Goal: Task Accomplishment & Management: Manage account settings

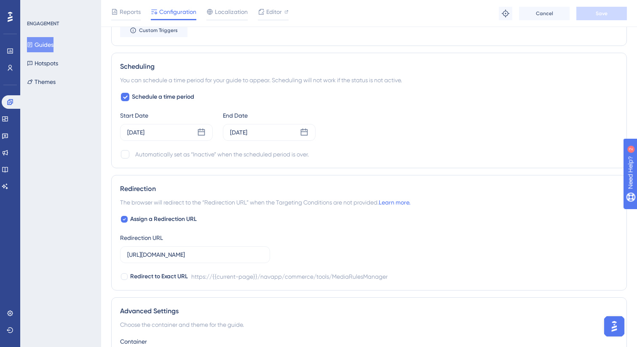
scroll to position [630, 0]
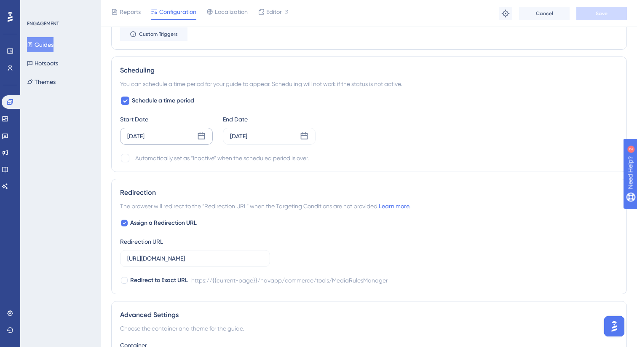
click at [196, 136] on div "[DATE]" at bounding box center [166, 136] width 93 height 17
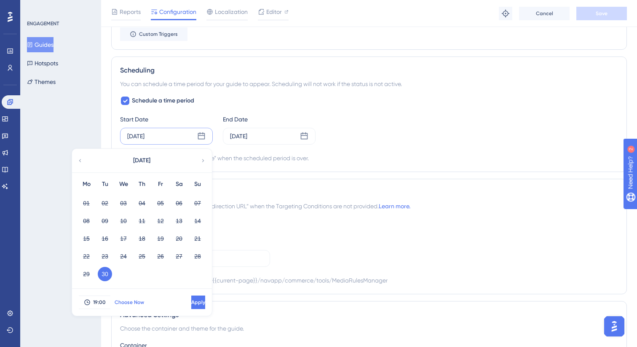
click at [133, 306] on button "Choose Now" at bounding box center [129, 302] width 38 height 13
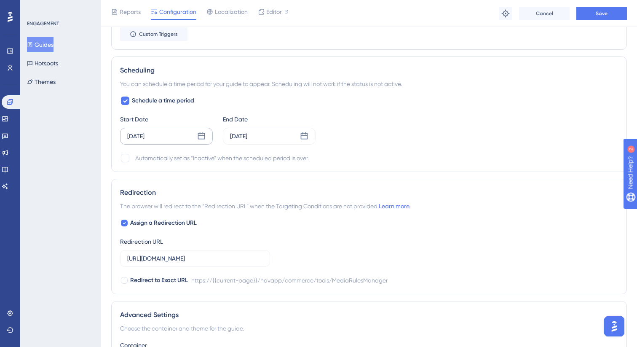
click at [198, 132] on icon at bounding box center [201, 136] width 8 height 8
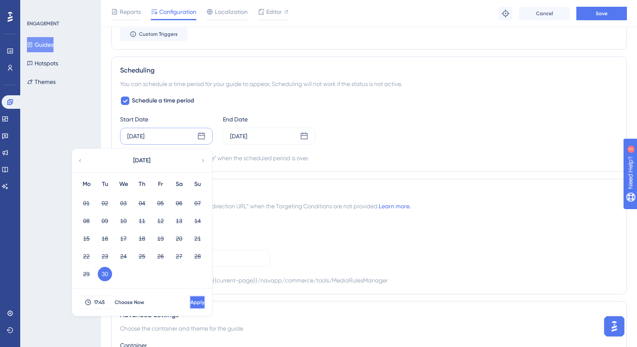
click at [196, 303] on button "Apply" at bounding box center [198, 302] width 16 height 13
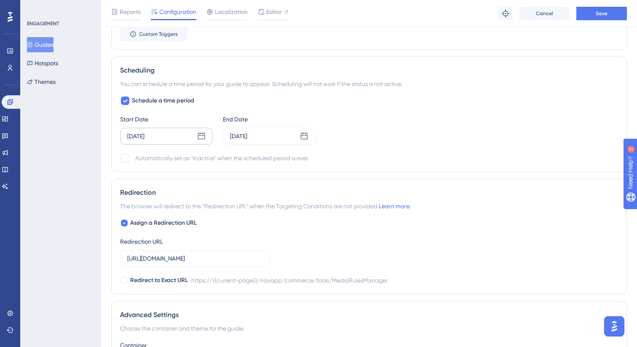
click at [600, 5] on div "Reports Configuration Localization Editor Troubleshoot Cancel Save" at bounding box center [369, 13] width 536 height 27
click at [597, 10] on span "Save" at bounding box center [602, 13] width 12 height 7
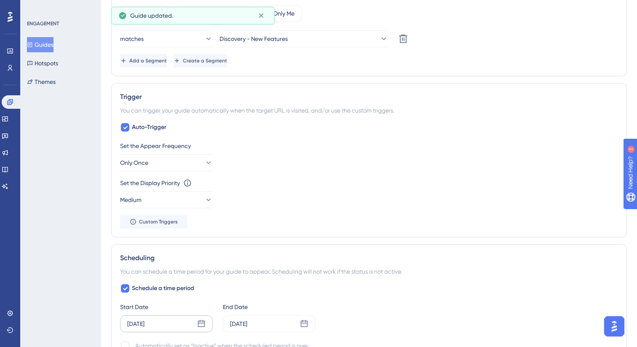
scroll to position [0, 0]
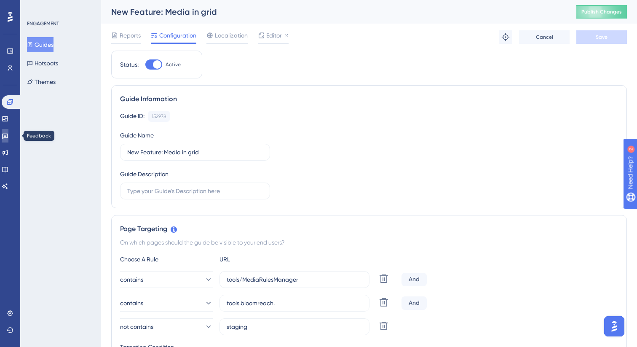
click at [8, 138] on icon at bounding box center [5, 135] width 7 height 7
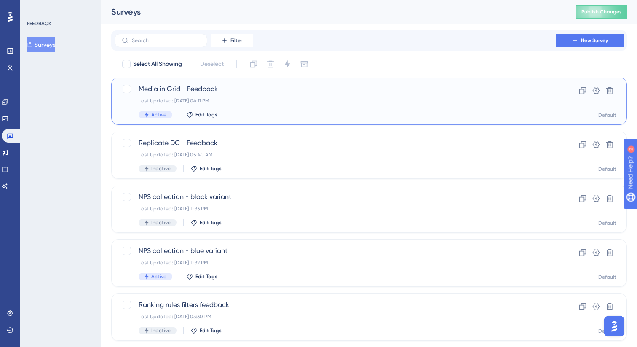
click at [282, 106] on div "Media in Grid - Feedback Last Updated: [DATE] 04:11 PM Active Edit Tags" at bounding box center [336, 101] width 394 height 35
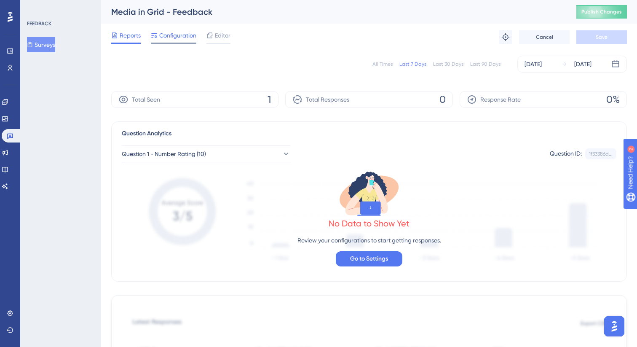
click at [186, 38] on span "Configuration" at bounding box center [177, 35] width 37 height 10
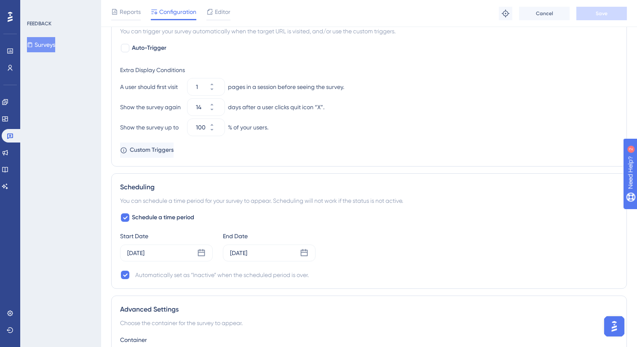
scroll to position [490, 0]
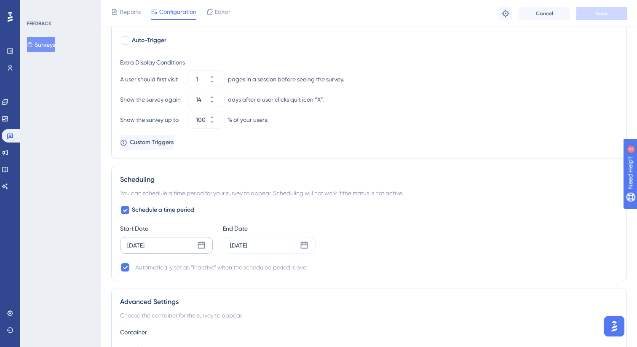
click at [187, 248] on div "[DATE]" at bounding box center [166, 245] width 93 height 17
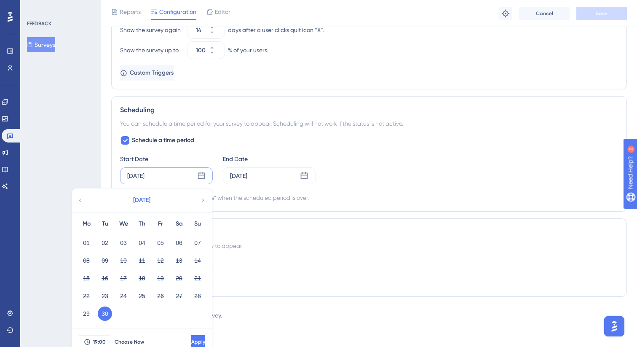
scroll to position [569, 0]
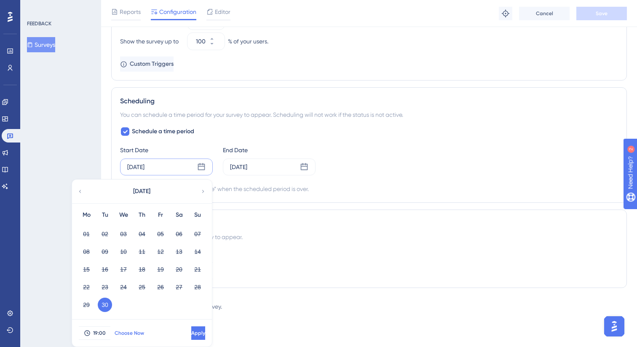
click at [129, 333] on span "Choose Now" at bounding box center [130, 333] width 30 height 7
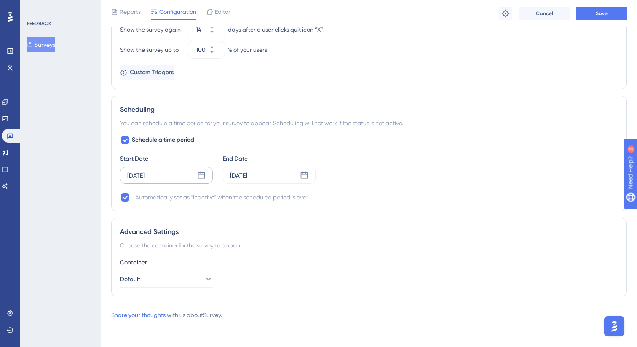
click at [199, 173] on icon at bounding box center [201, 175] width 8 height 8
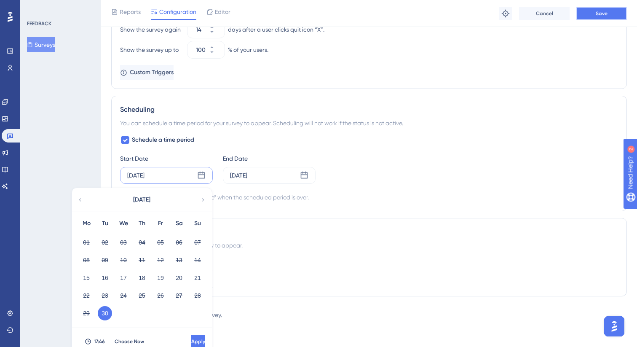
click at [594, 10] on button "Save" at bounding box center [602, 13] width 51 height 13
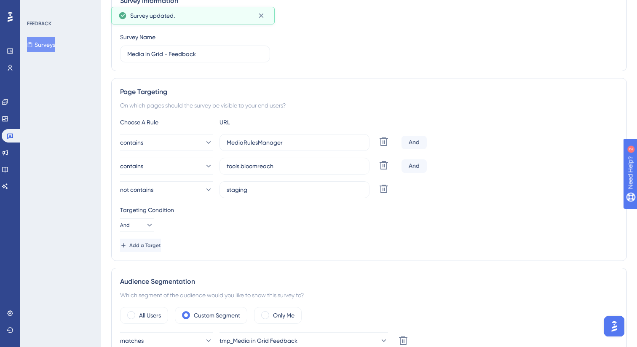
scroll to position [0, 0]
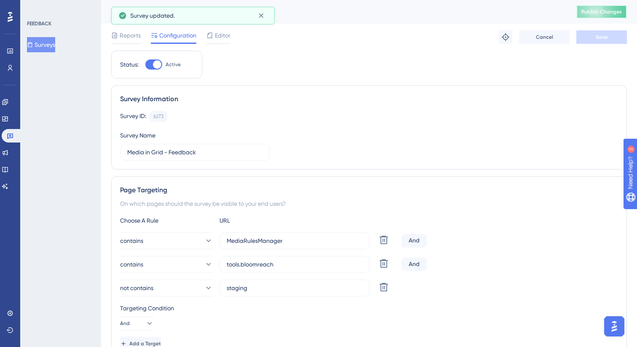
click at [611, 9] on button "Publish Changes" at bounding box center [602, 11] width 51 height 13
click at [261, 18] on icon at bounding box center [261, 15] width 8 height 8
click at [8, 104] on icon at bounding box center [5, 102] width 7 height 7
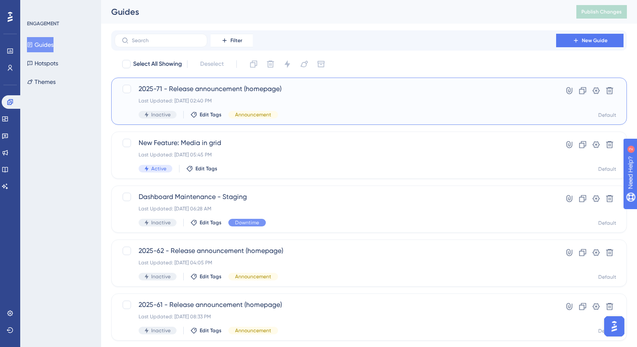
click at [317, 110] on div "2025-71 - Release announcement (homepage) Last Updated: [DATE] 02:40 PM Inactiv…" at bounding box center [336, 101] width 394 height 35
click at [53, 46] on button "Guides" at bounding box center [40, 44] width 27 height 15
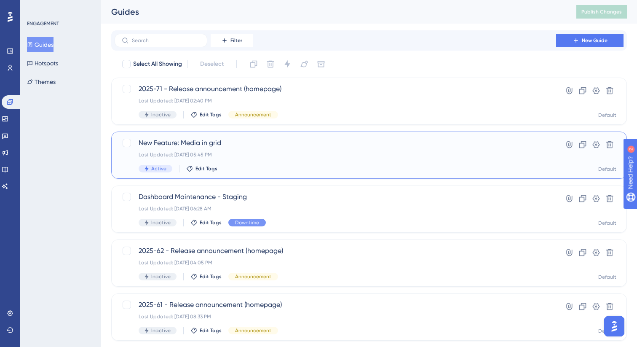
click at [333, 151] on div "Last Updated: [DATE] 05:45 PM" at bounding box center [336, 154] width 394 height 7
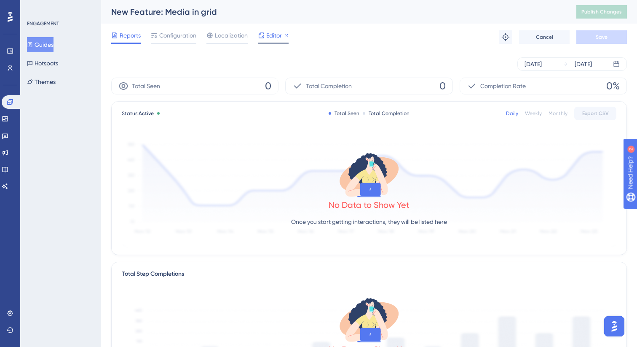
click at [272, 40] on span "Editor" at bounding box center [274, 35] width 16 height 10
